Goal: Download file/media

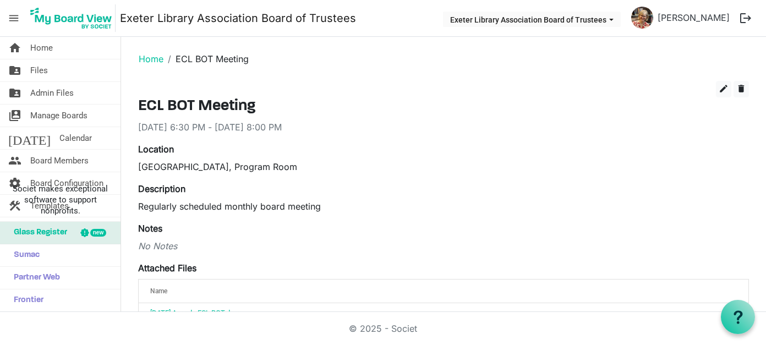
scroll to position [165, 0]
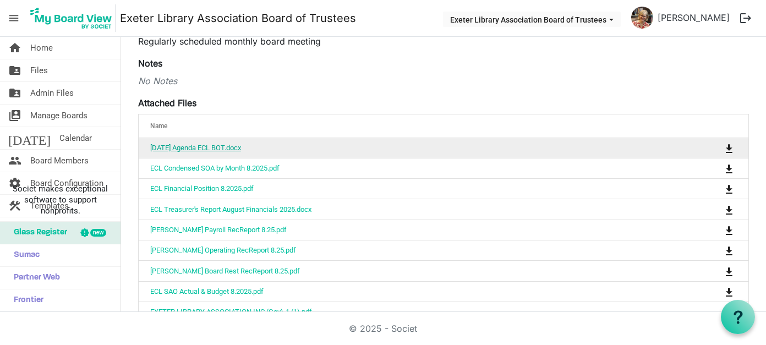
click at [231, 144] on link "[DATE] Agenda ECL BOT.docx" at bounding box center [195, 148] width 91 height 8
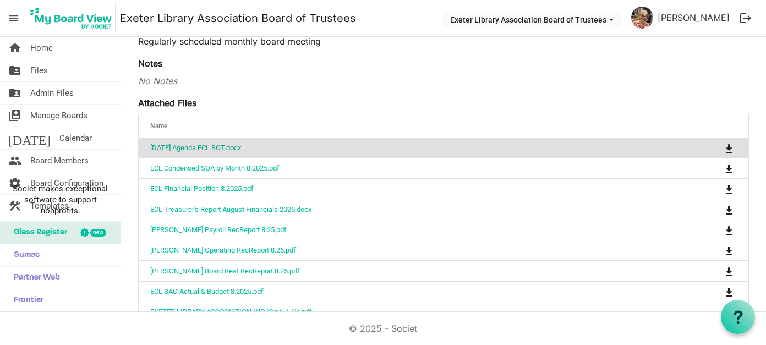
click at [231, 144] on link "[DATE] Agenda ECL BOT.docx" at bounding box center [195, 148] width 91 height 8
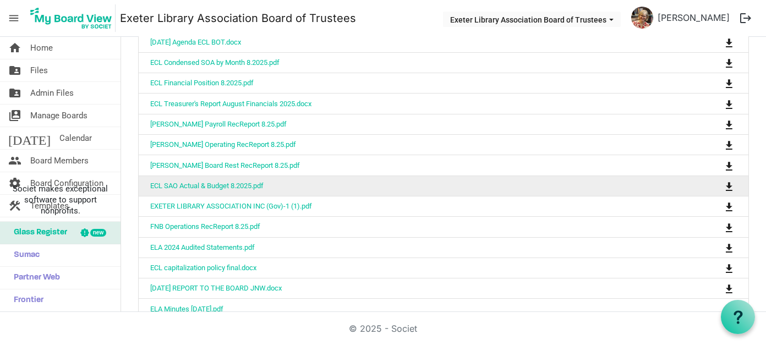
scroll to position [330, 0]
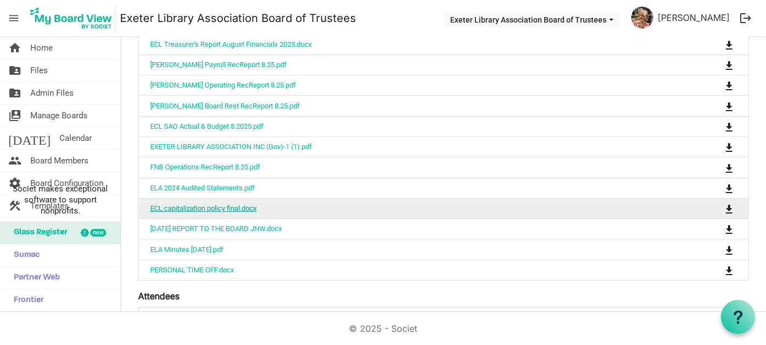
click at [232, 204] on link "ECL capitalization policy final.docx" at bounding box center [203, 208] width 106 height 8
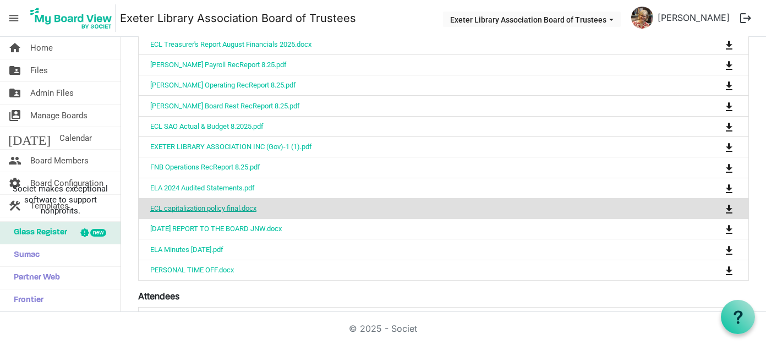
click at [232, 204] on link "ECL capitalization policy final.docx" at bounding box center [203, 208] width 106 height 8
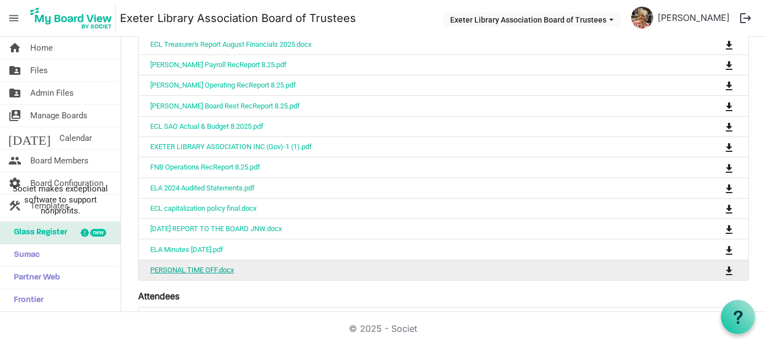
click at [179, 266] on link "PERSONAL TIME OFF.docx" at bounding box center [192, 270] width 84 height 8
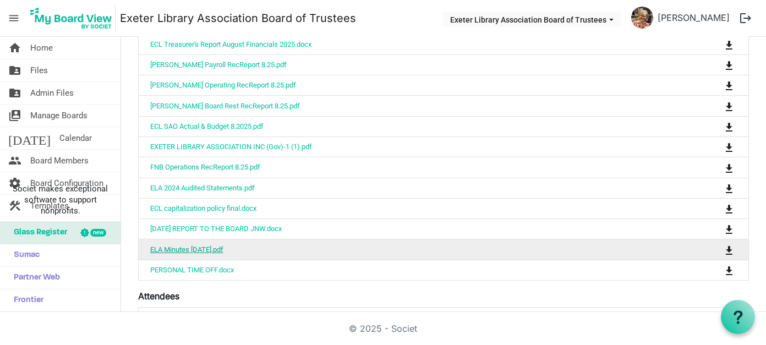
click at [221, 246] on link "ELA Minutes [DATE].pdf" at bounding box center [186, 250] width 73 height 8
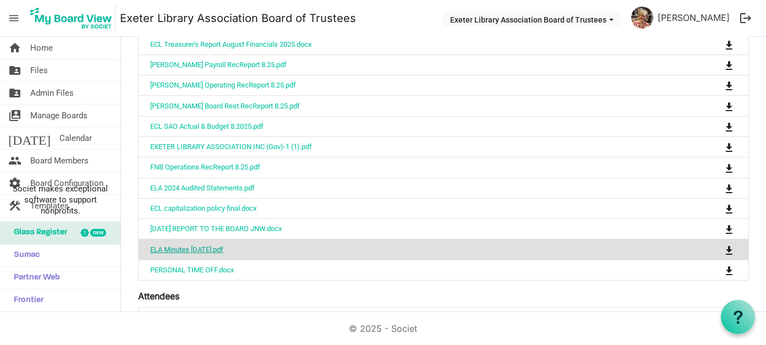
click at [221, 246] on link "ELA Minutes [DATE].pdf" at bounding box center [186, 250] width 73 height 8
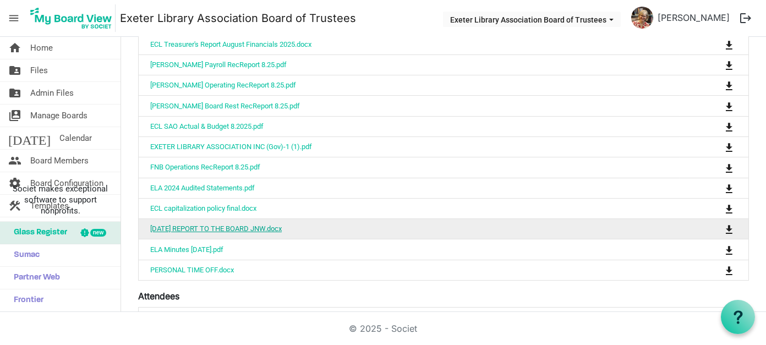
click at [210, 225] on link "[DATE] REPORT TO THE BOARD JNW.docx" at bounding box center [216, 229] width 132 height 8
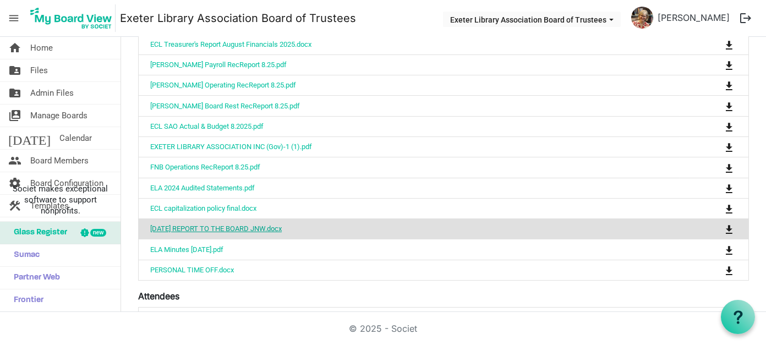
click at [210, 225] on link "[DATE] REPORT TO THE BOARD JNW.docx" at bounding box center [216, 229] width 132 height 8
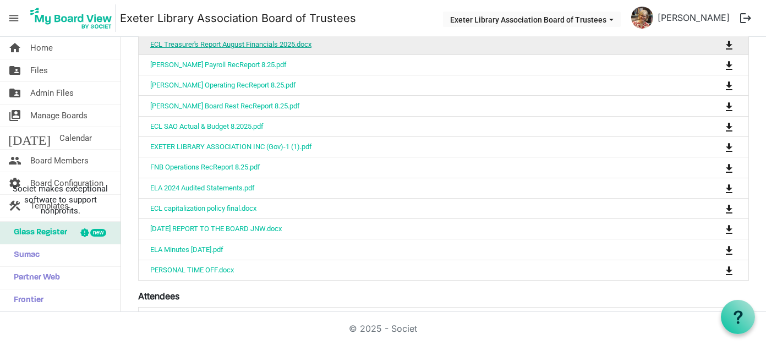
click at [274, 43] on link "ECL Treasurer's Report August Financials 2025.docx" at bounding box center [230, 44] width 161 height 8
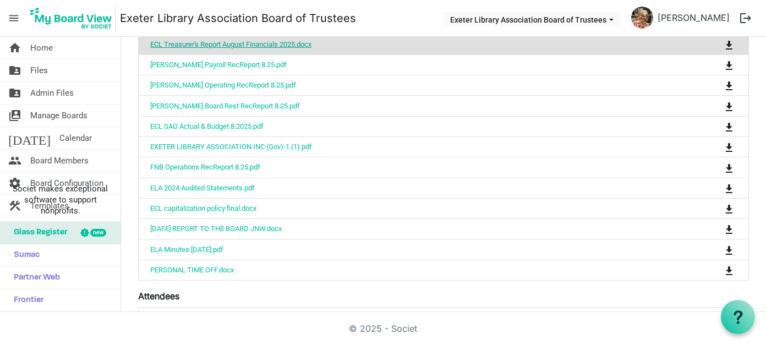
click at [274, 43] on link "ECL Treasurer's Report August Financials 2025.docx" at bounding box center [230, 44] width 161 height 8
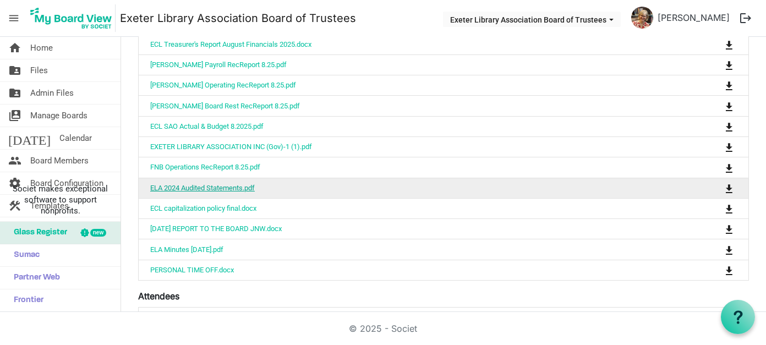
click at [232, 184] on link "ELA 2024 Audited Statements.pdf" at bounding box center [202, 188] width 105 height 8
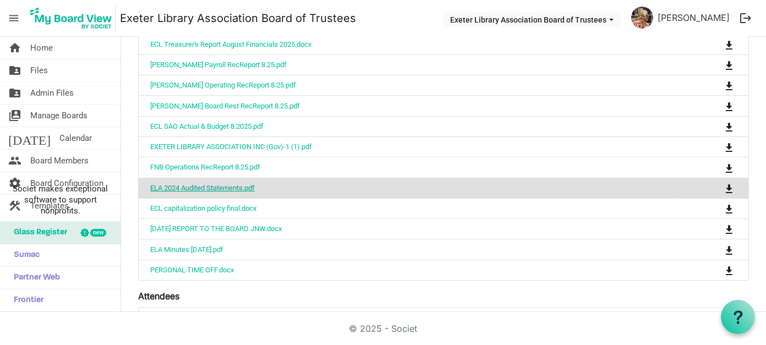
click at [232, 184] on link "ELA 2024 Audited Statements.pdf" at bounding box center [202, 188] width 105 height 8
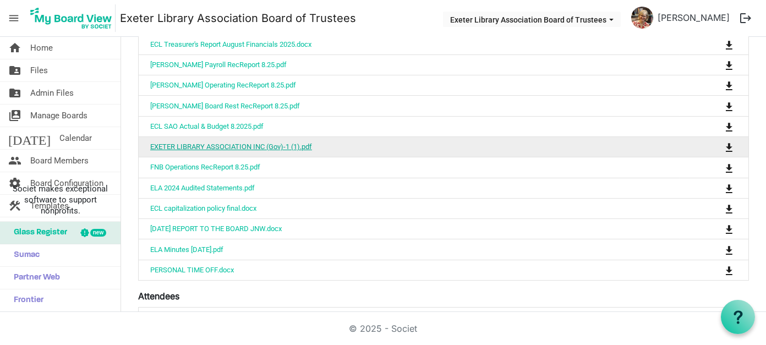
click at [199, 143] on link "EXETER LIBRARY ASSOCIATION INC (Gov)-1 (1).pdf" at bounding box center [231, 147] width 162 height 8
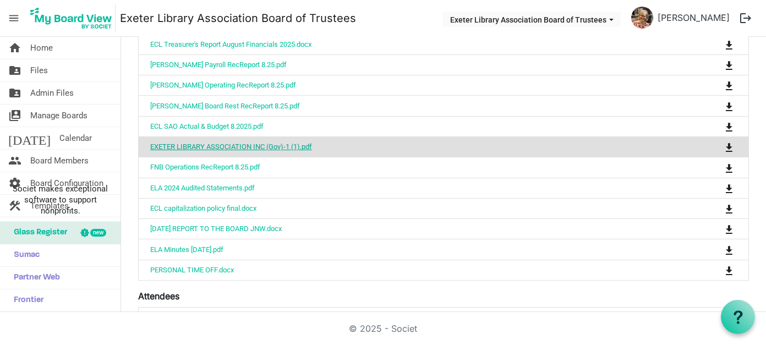
click at [199, 143] on link "EXETER LIBRARY ASSOCIATION INC (Gov)-1 (1).pdf" at bounding box center [231, 147] width 162 height 8
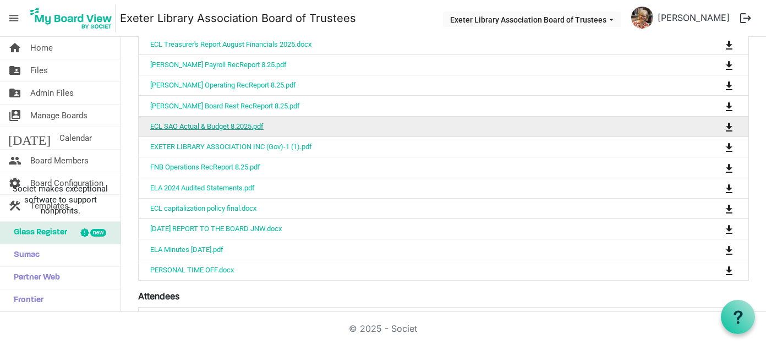
click at [228, 124] on link "ECL SAO Actual & Budget 8.2025.pdf" at bounding box center [206, 126] width 113 height 8
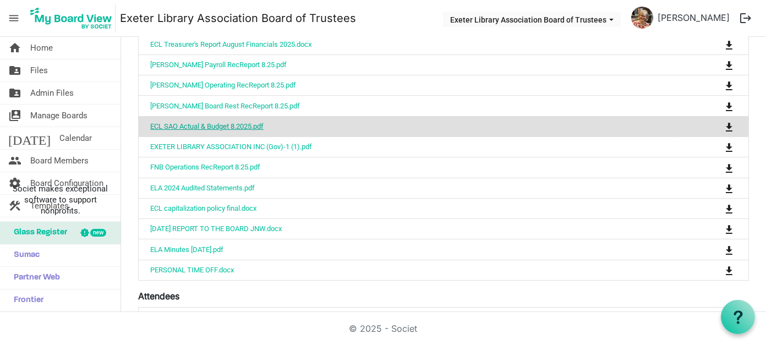
click at [228, 124] on link "ECL SAO Actual & Budget 8.2025.pdf" at bounding box center [206, 126] width 113 height 8
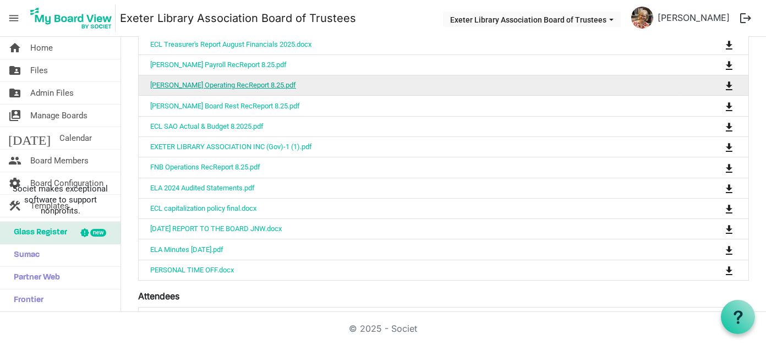
scroll to position [275, 0]
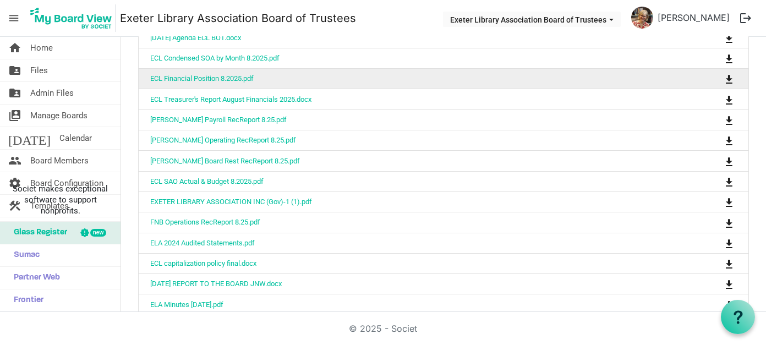
click at [233, 81] on td "ECL Financial Position 8.2025.pdf" at bounding box center [409, 78] width 541 height 20
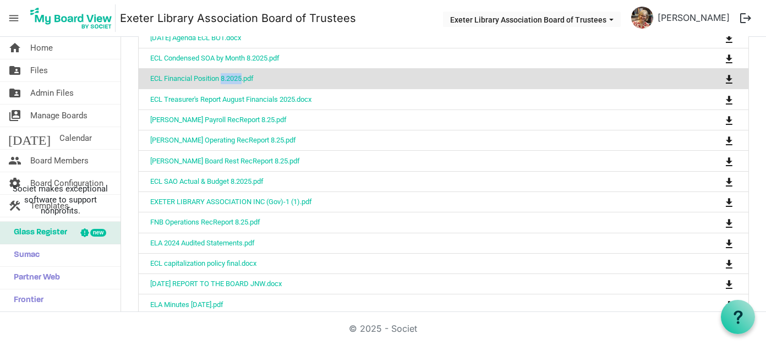
click at [233, 81] on td "ECL Financial Position 8.2025.pdf" at bounding box center [409, 78] width 541 height 20
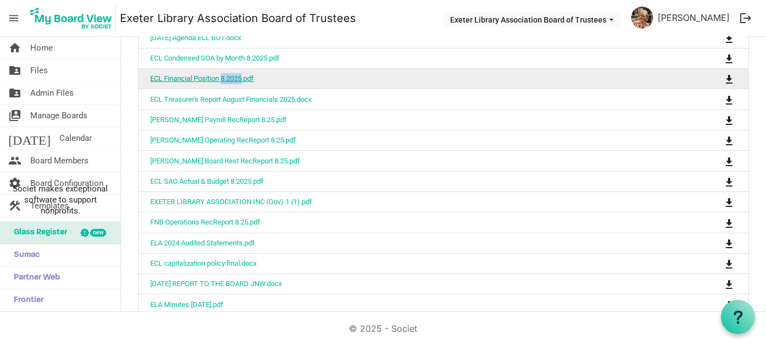
click at [185, 74] on link "ECL Financial Position 8.2025.pdf" at bounding box center [202, 78] width 104 height 8
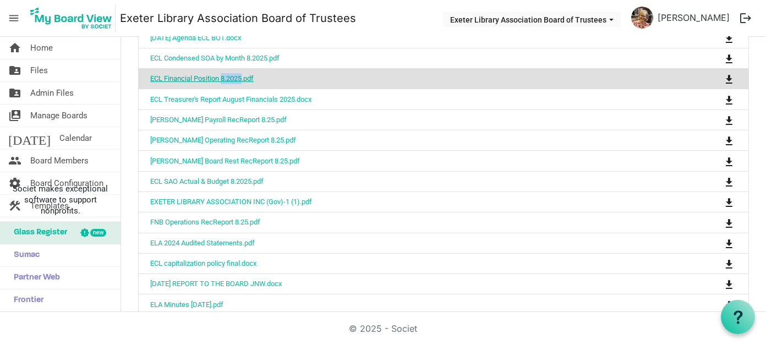
click at [185, 74] on link "ECL Financial Position 8.2025.pdf" at bounding box center [202, 78] width 104 height 8
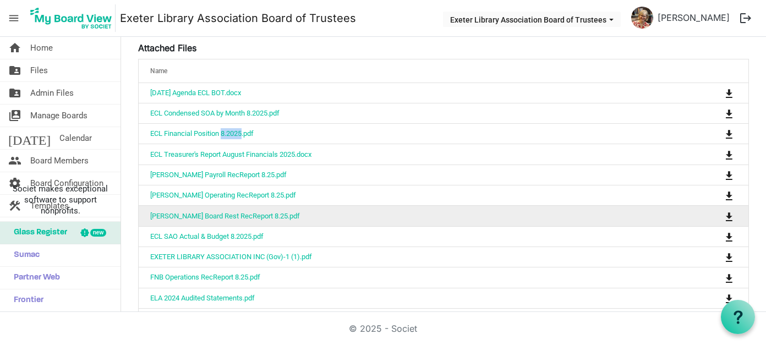
scroll to position [220, 0]
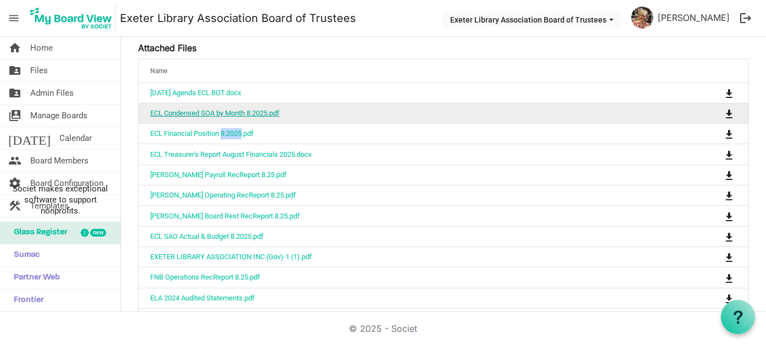
click at [169, 110] on link "ECL Condensed SOA by Month 8.2025.pdf" at bounding box center [214, 113] width 129 height 8
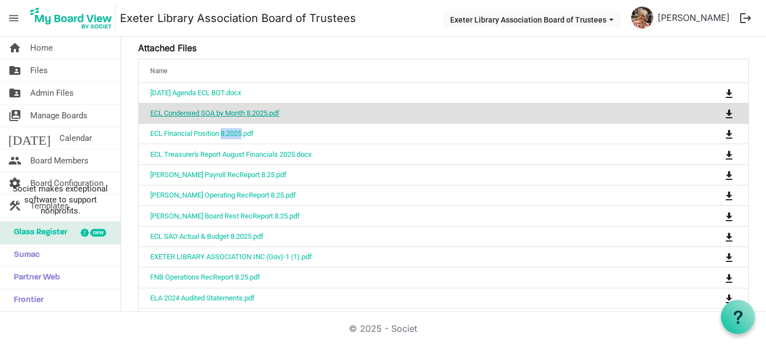
click at [169, 110] on link "ECL Condensed SOA by Month 8.2025.pdf" at bounding box center [214, 113] width 129 height 8
